Goal: Task Accomplishment & Management: Use online tool/utility

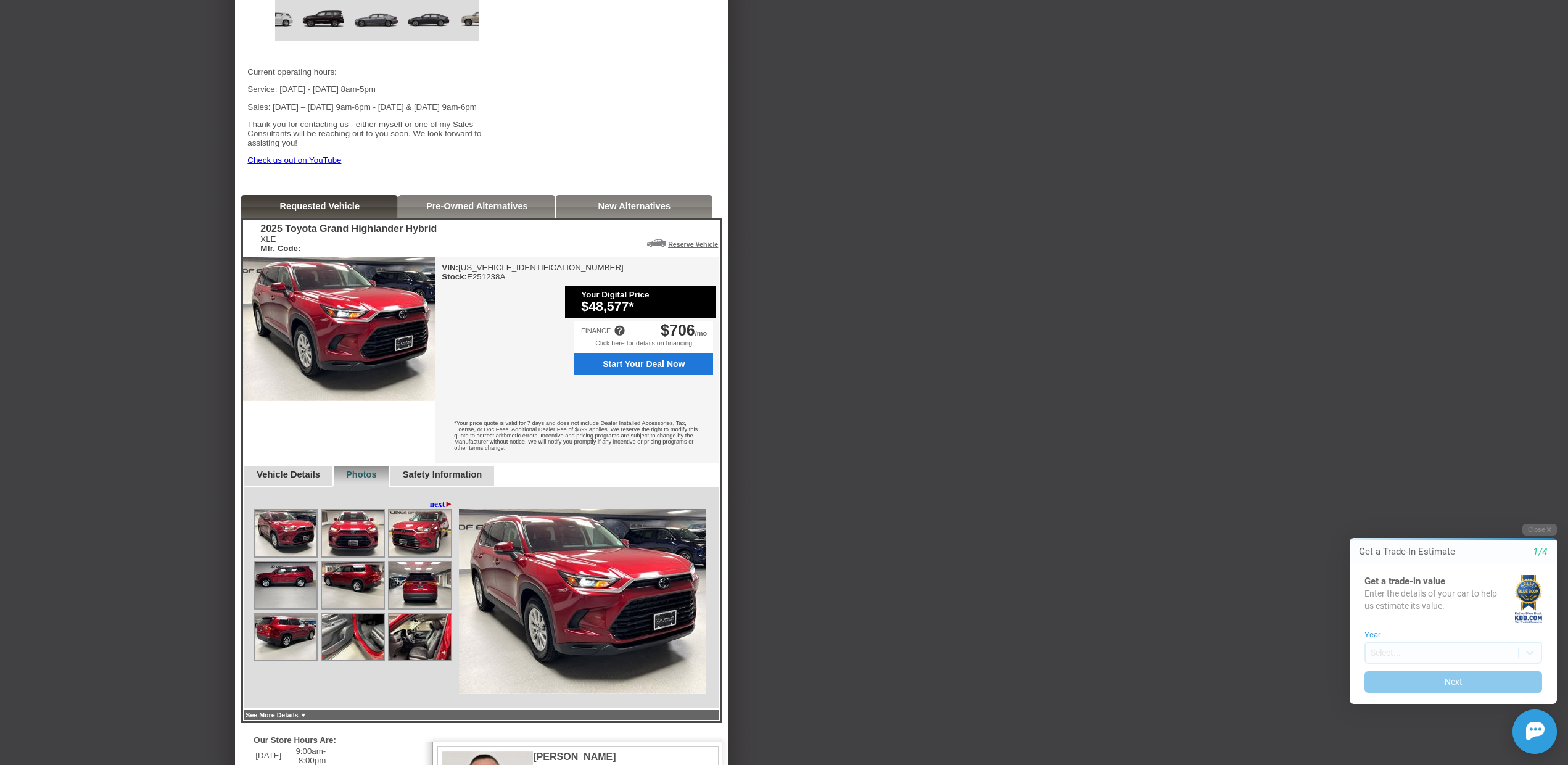
scroll to position [370, 0]
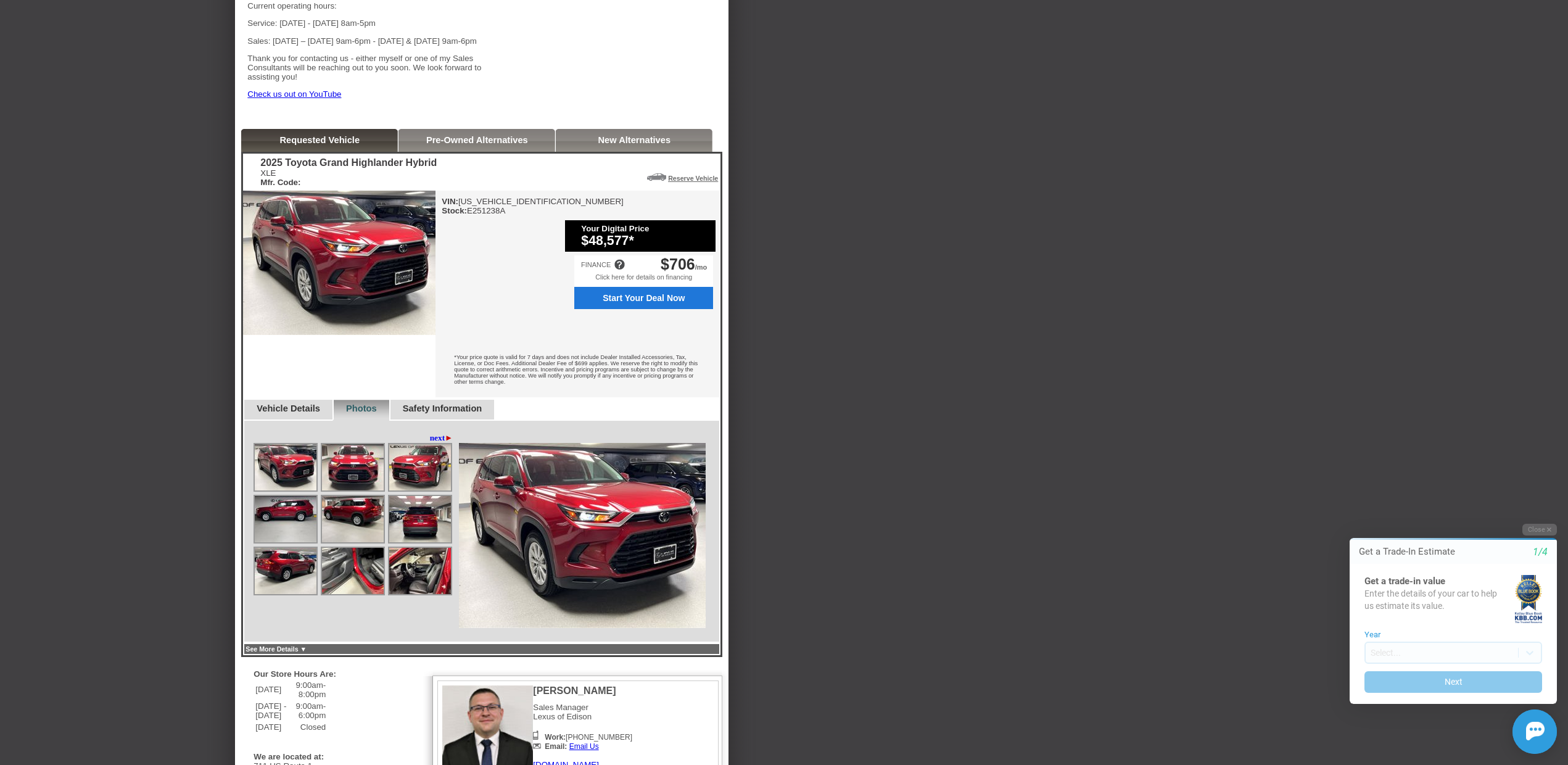
click at [338, 279] on img at bounding box center [339, 263] width 192 height 144
click at [332, 520] on img at bounding box center [353, 519] width 62 height 46
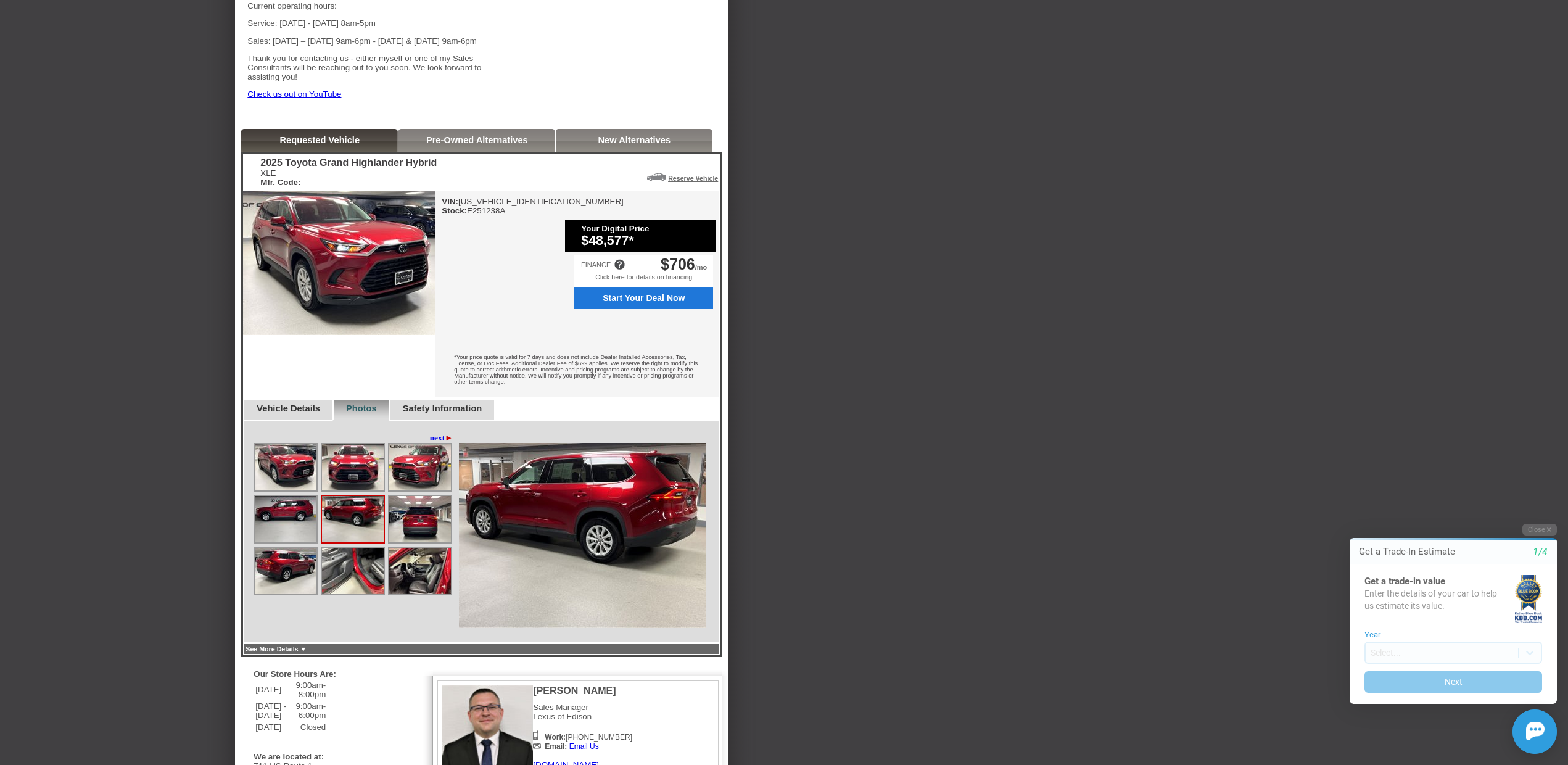
click at [287, 515] on img at bounding box center [285, 519] width 62 height 46
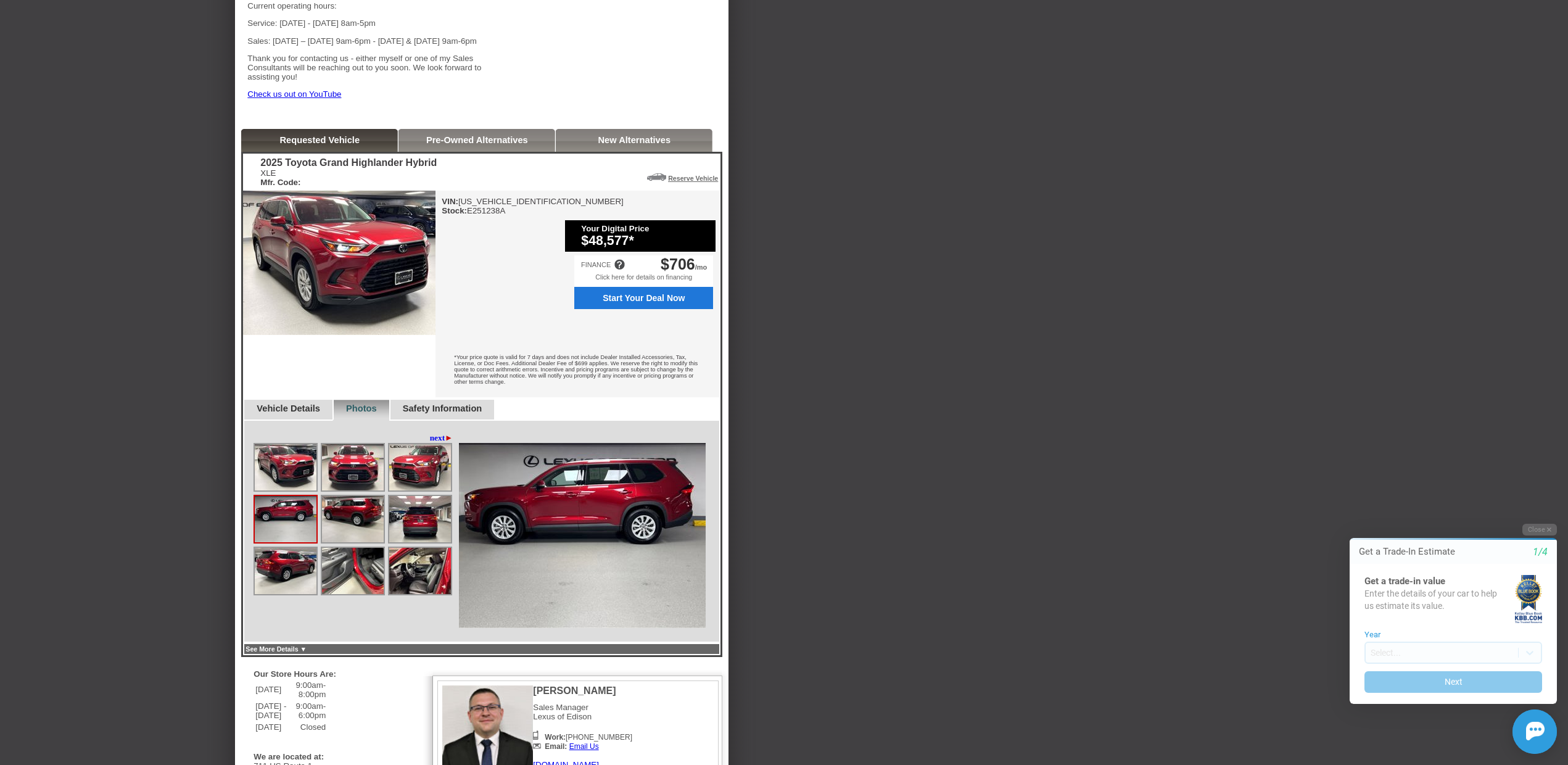
click at [368, 589] on img at bounding box center [353, 571] width 62 height 46
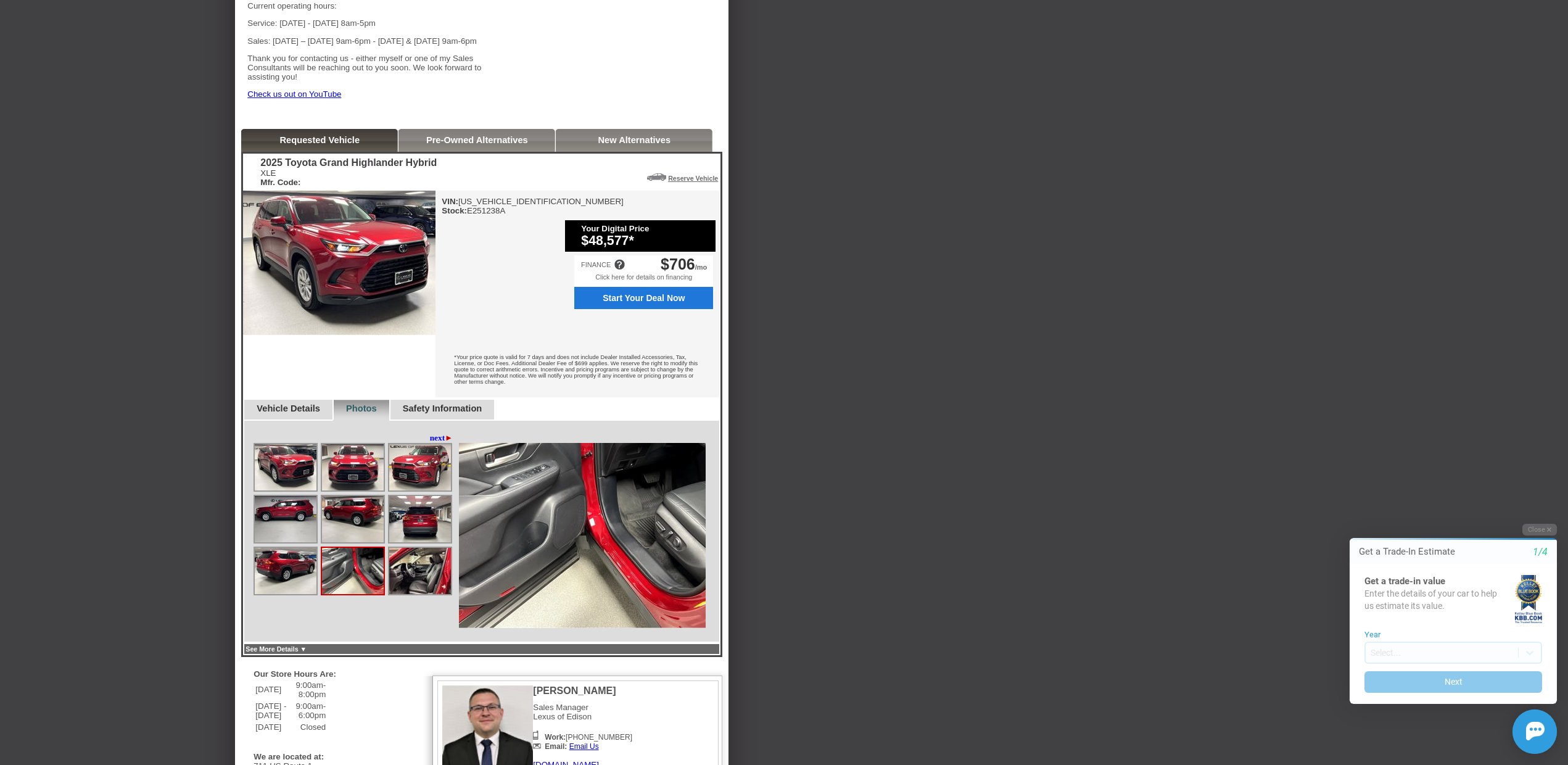
click at [431, 581] on img at bounding box center [420, 571] width 62 height 46
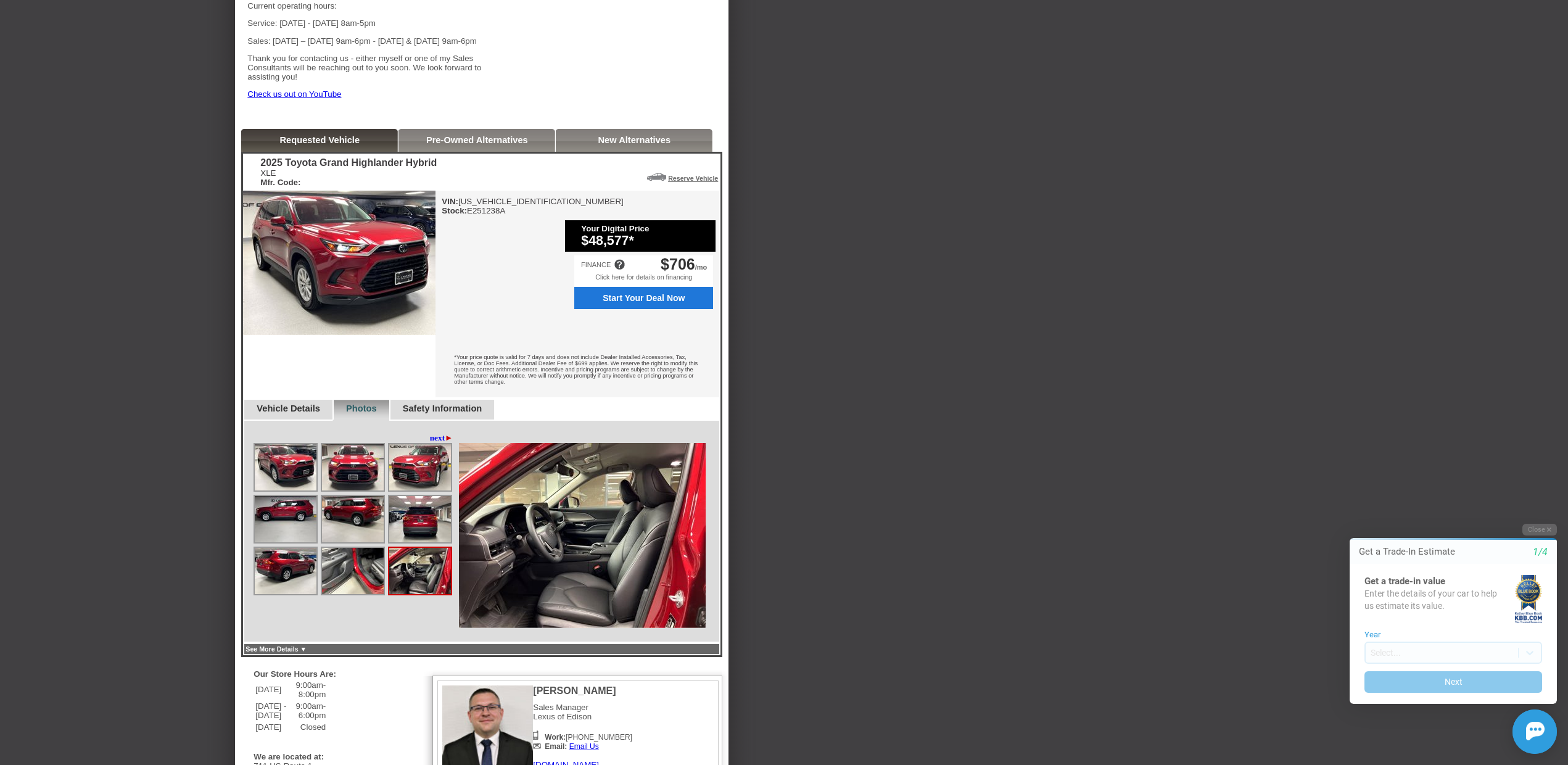
click at [633, 586] on img at bounding box center [582, 535] width 247 height 185
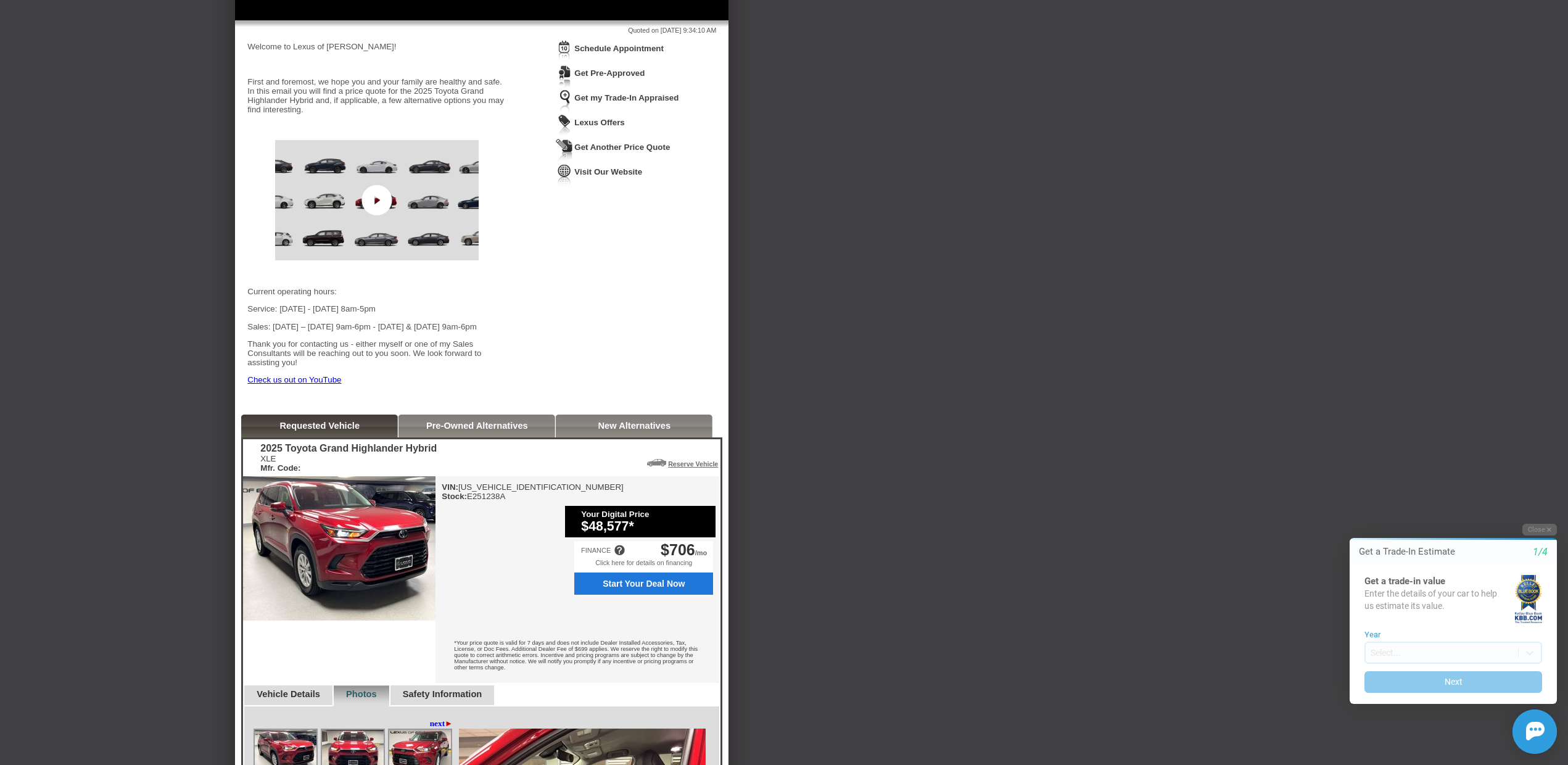
scroll to position [83, 0]
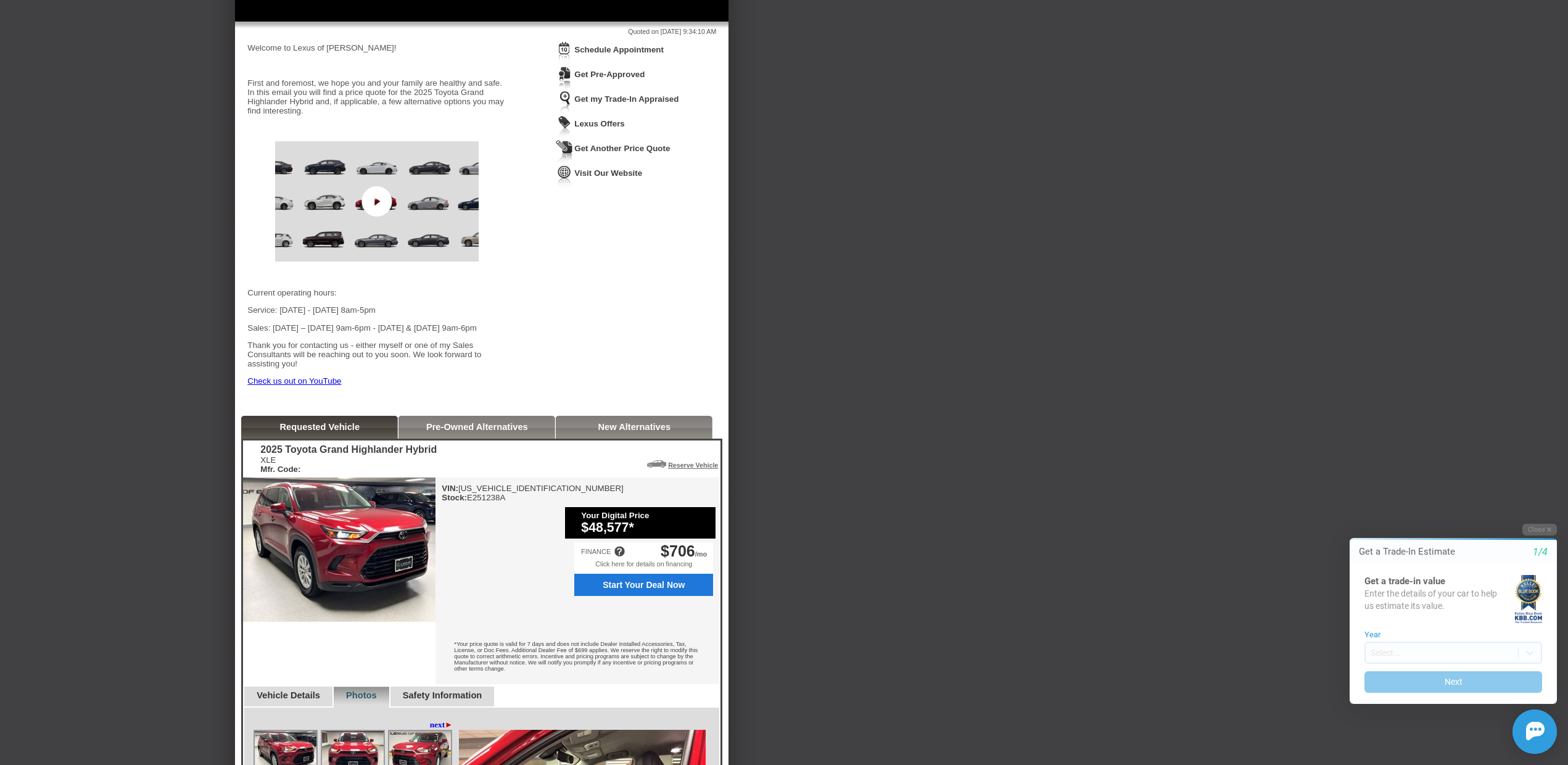
click at [302, 385] on link "Check us out on YouTube" at bounding box center [294, 380] width 94 height 9
click at [1241, 540] on div "Back To Quote [GEOGRAPHIC_DATA], [PERSON_NAME] of [PERSON_NAME] is more than ha…" at bounding box center [784, 584] width 1568 height 1298
click at [1543, 526] on button "Close" at bounding box center [1540, 530] width 35 height 12
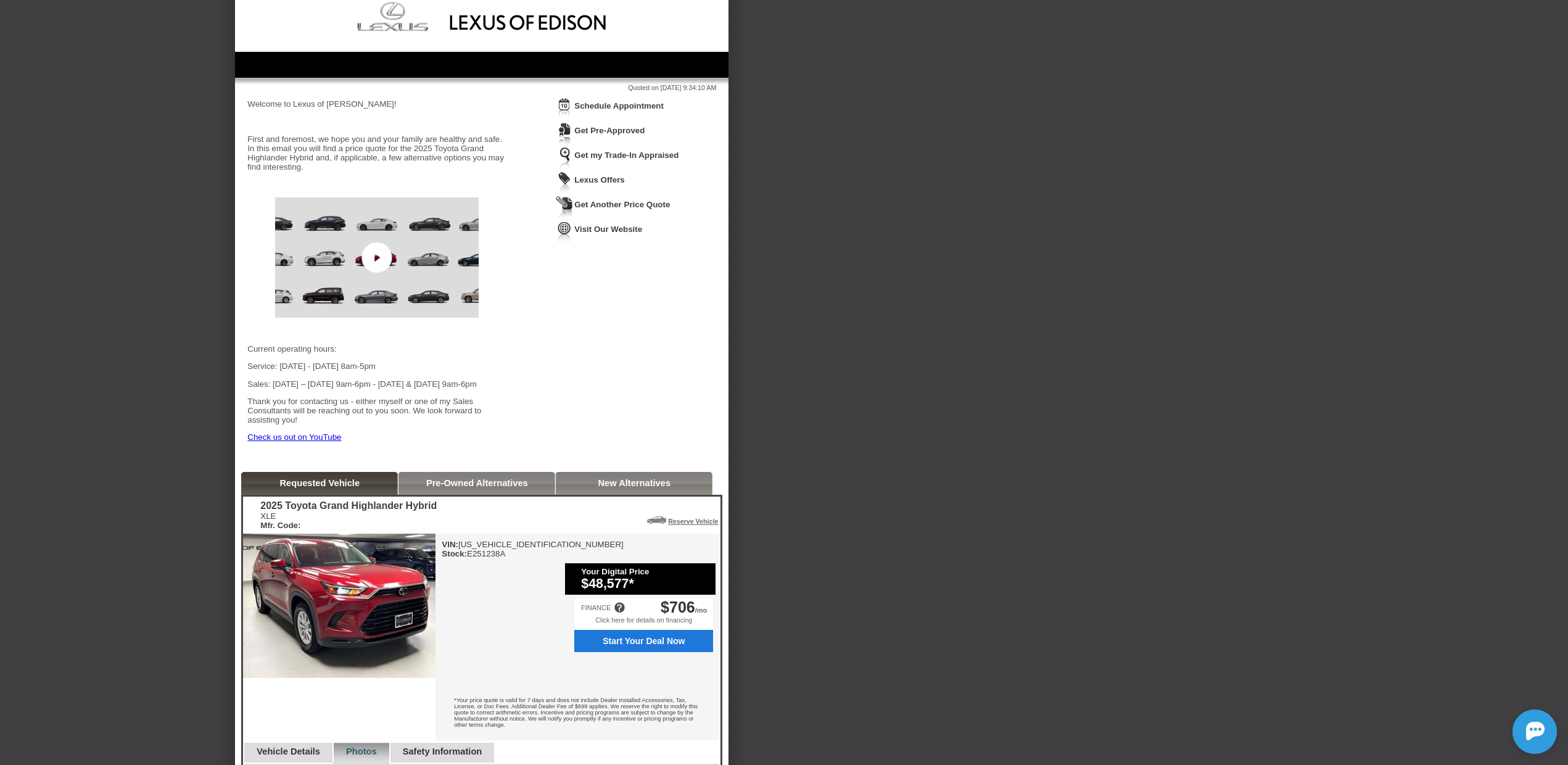
scroll to position [0, 0]
